Goal: Browse casually

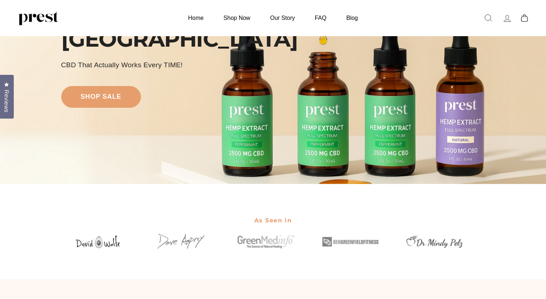
scroll to position [82, 0]
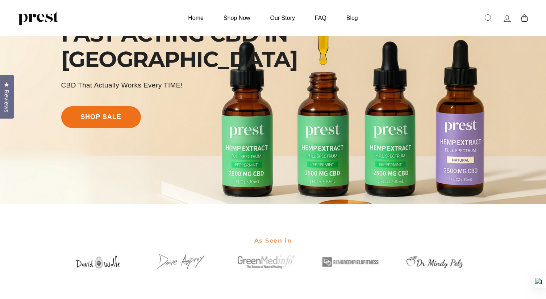
click at [109, 120] on link "shop sale" at bounding box center [101, 117] width 80 height 22
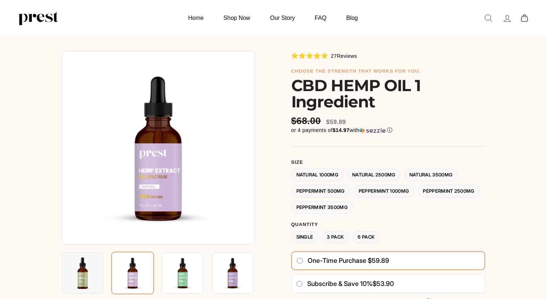
scroll to position [66, 0]
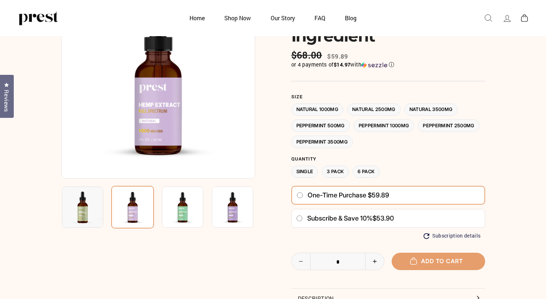
click at [193, 219] on img at bounding box center [182, 207] width 41 height 41
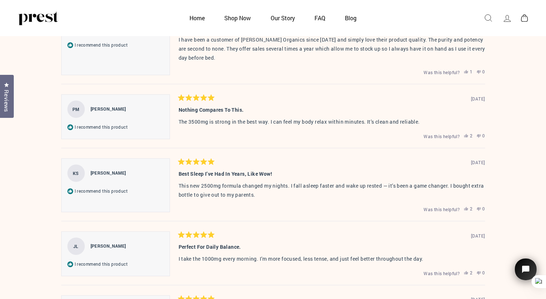
scroll to position [1561, 0]
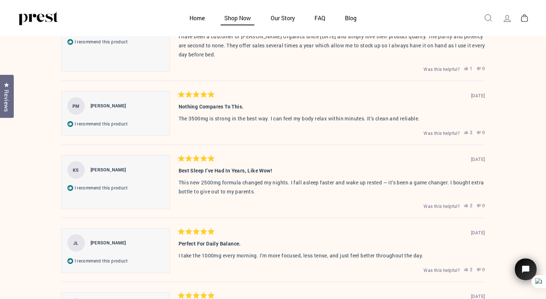
click at [241, 20] on link "Shop Now" at bounding box center [237, 18] width 45 height 14
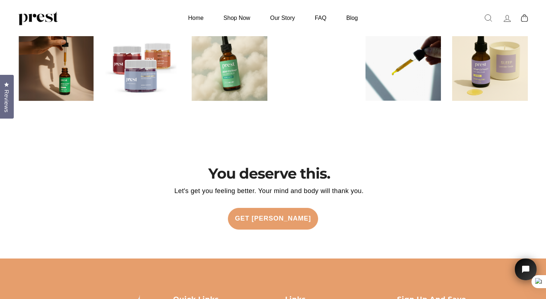
scroll to position [1594, 0]
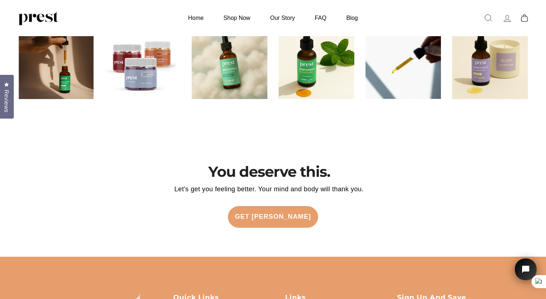
click at [237, 66] on img at bounding box center [230, 61] width 76 height 76
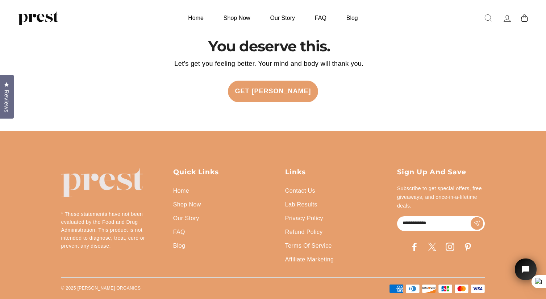
click at [448, 249] on icon at bounding box center [449, 247] width 9 height 9
click at [454, 253] on div "Sign up and save Sign up and save Subscribe to get special offers, free giveawa…" at bounding box center [441, 217] width 88 height 99
click at [453, 251] on icon at bounding box center [449, 247] width 9 height 9
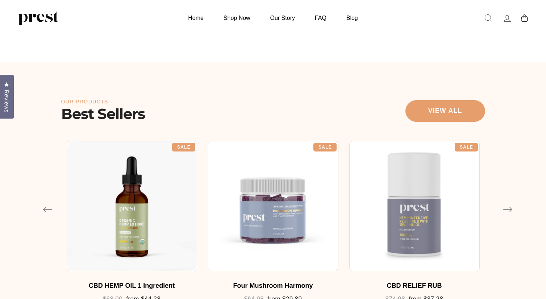
scroll to position [354, 0]
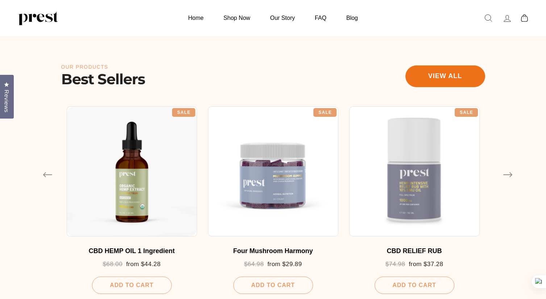
click at [448, 81] on link "View all" at bounding box center [445, 77] width 80 height 22
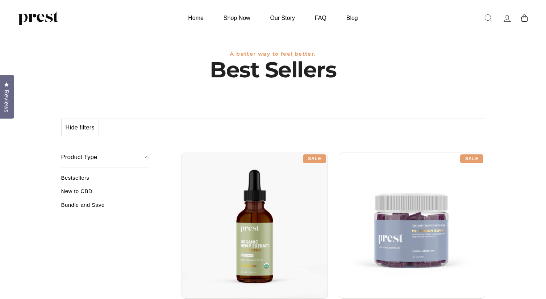
scroll to position [155, 0]
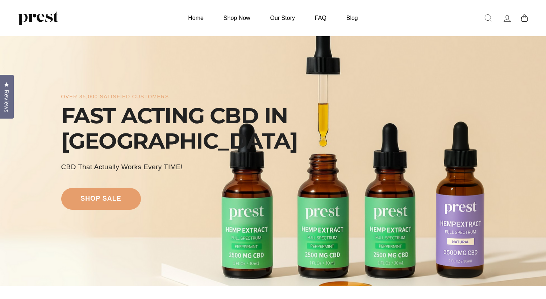
scroll to position [354, 0]
